Goal: Use online tool/utility: Utilize a website feature to perform a specific function

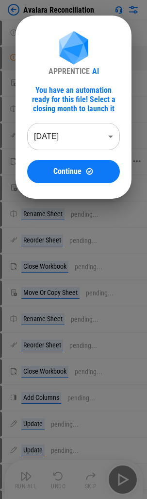
drag, startPoint x: 62, startPoint y: 166, endPoint x: 12, endPoint y: 168, distance: 50.1
click at [62, 166] on button "Continue" at bounding box center [73, 171] width 93 height 23
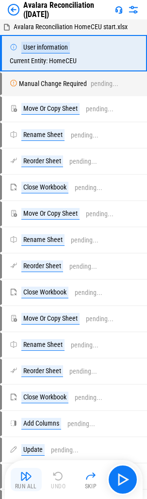
click at [25, 478] on img "button" at bounding box center [26, 476] width 12 height 12
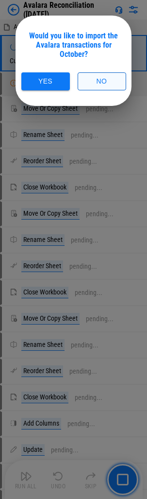
click at [113, 84] on button "No" at bounding box center [102, 81] width 49 height 18
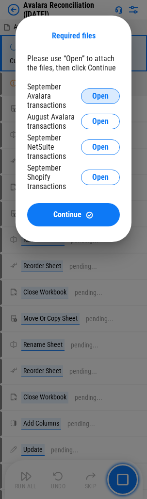
click at [104, 95] on span "Open" at bounding box center [100, 96] width 17 height 8
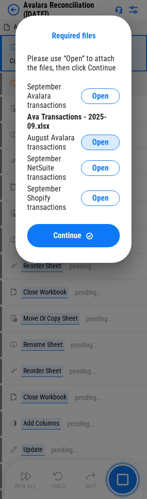
click at [100, 142] on span "Open" at bounding box center [100, 143] width 17 height 8
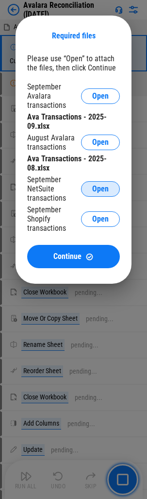
click at [102, 188] on span "Open" at bounding box center [100, 189] width 17 height 8
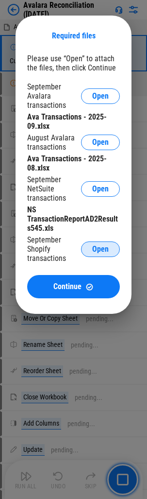
click at [104, 248] on span "Open" at bounding box center [100, 249] width 17 height 8
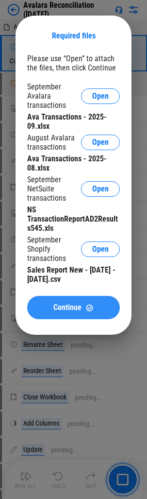
click at [81, 307] on span "Continue" at bounding box center [67, 308] width 28 height 8
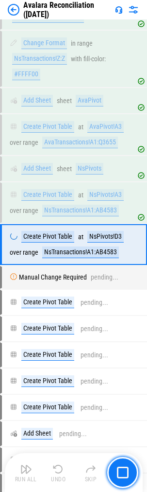
scroll to position [20393, 0]
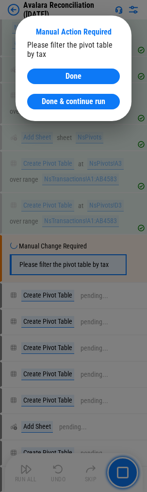
drag, startPoint x: 58, startPoint y: 100, endPoint x: 1, endPoint y: 108, distance: 57.0
click at [58, 100] on span "Done & continue run" at bounding box center [74, 102] width 64 height 8
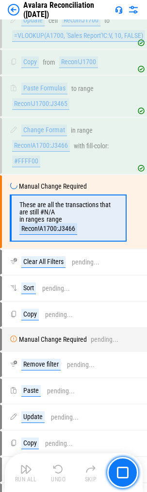
scroll to position [22871, 0]
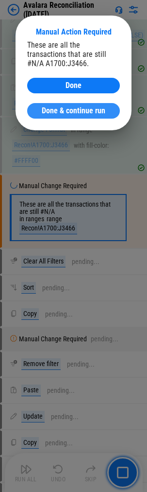
click at [60, 113] on span "Done & continue run" at bounding box center [74, 111] width 64 height 8
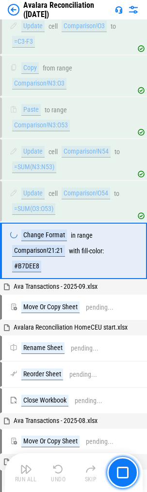
scroll to position [24568, 0]
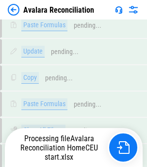
scroll to position [9939, 0]
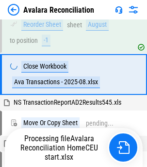
scroll to position [16979, 0]
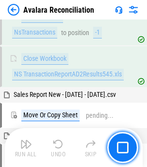
scroll to position [17234, 0]
